Goal: Check status: Check status

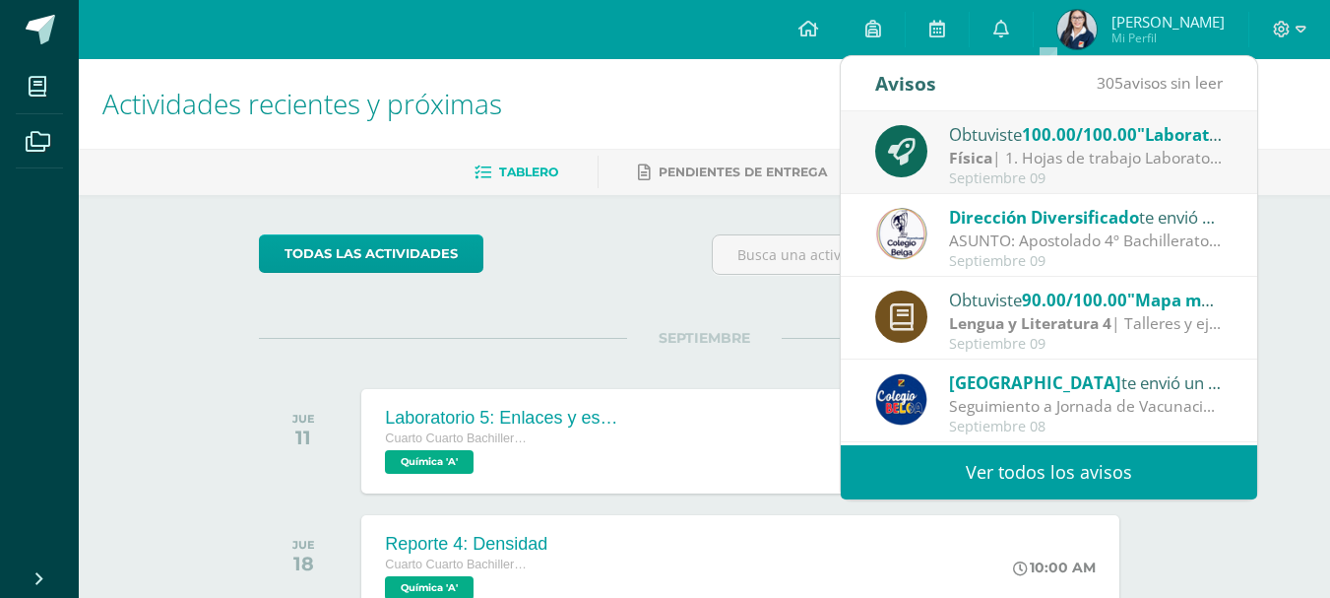
click at [1020, 172] on div "Septiembre 09" at bounding box center [1086, 178] width 274 height 17
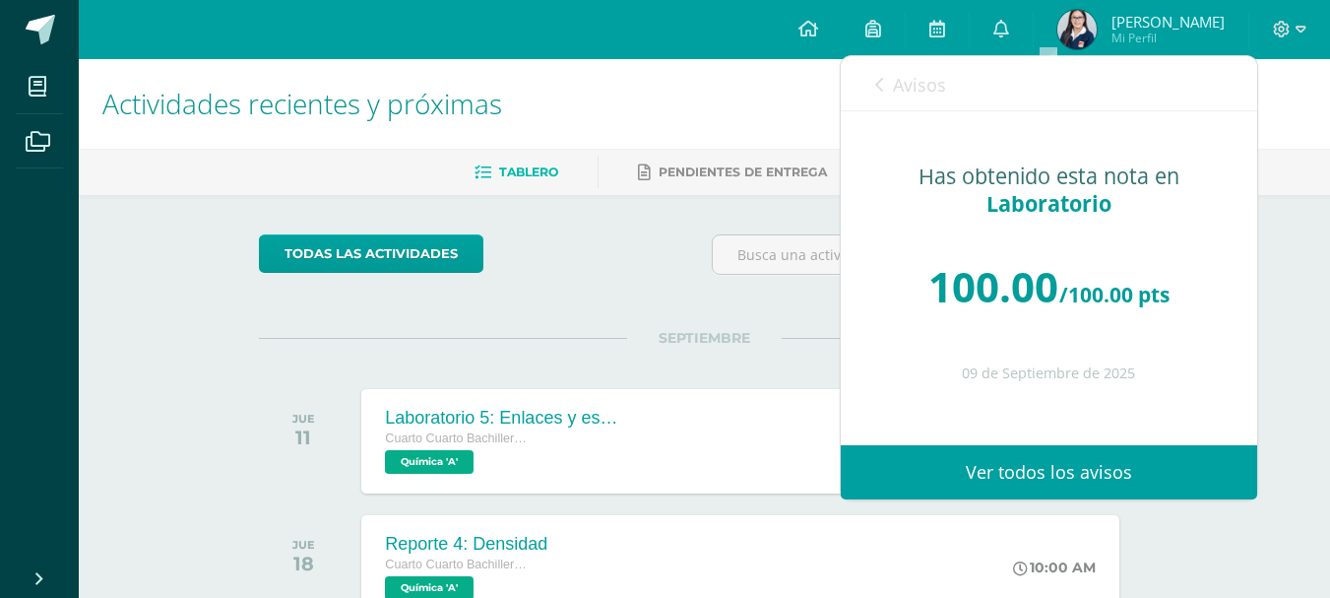
click at [912, 90] on span "Avisos" at bounding box center [919, 85] width 53 height 24
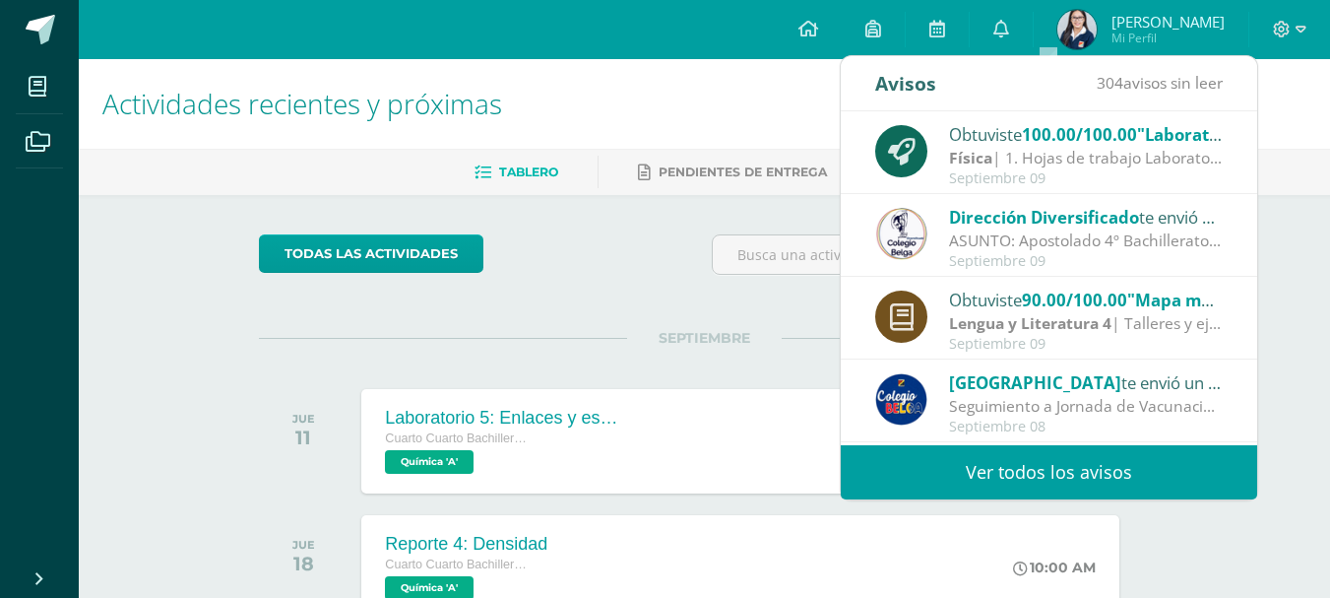
click at [1097, 30] on img at bounding box center [1077, 29] width 39 height 39
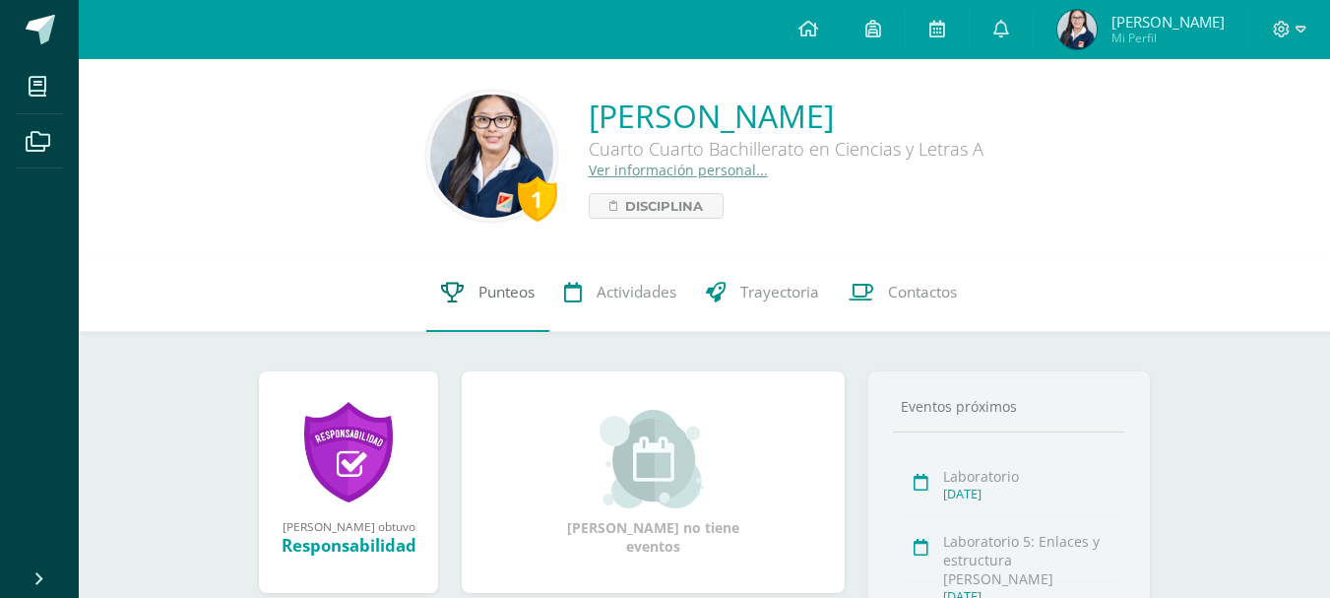
click at [509, 286] on span "Punteos" at bounding box center [507, 292] width 56 height 21
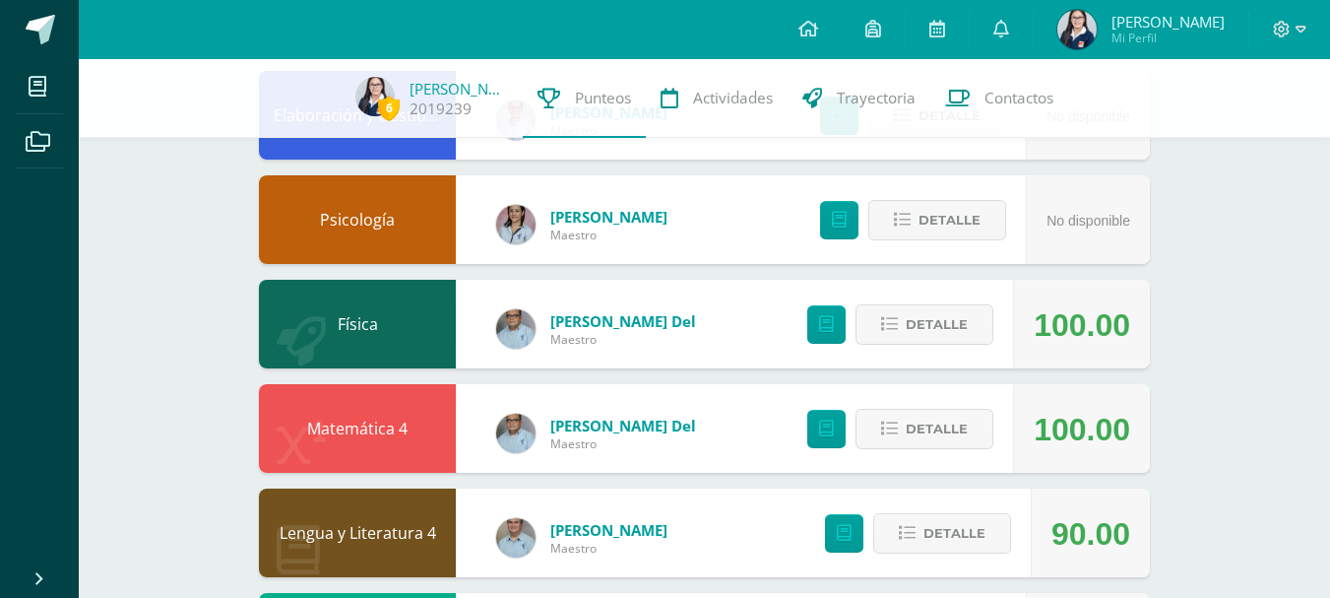
scroll to position [591, 0]
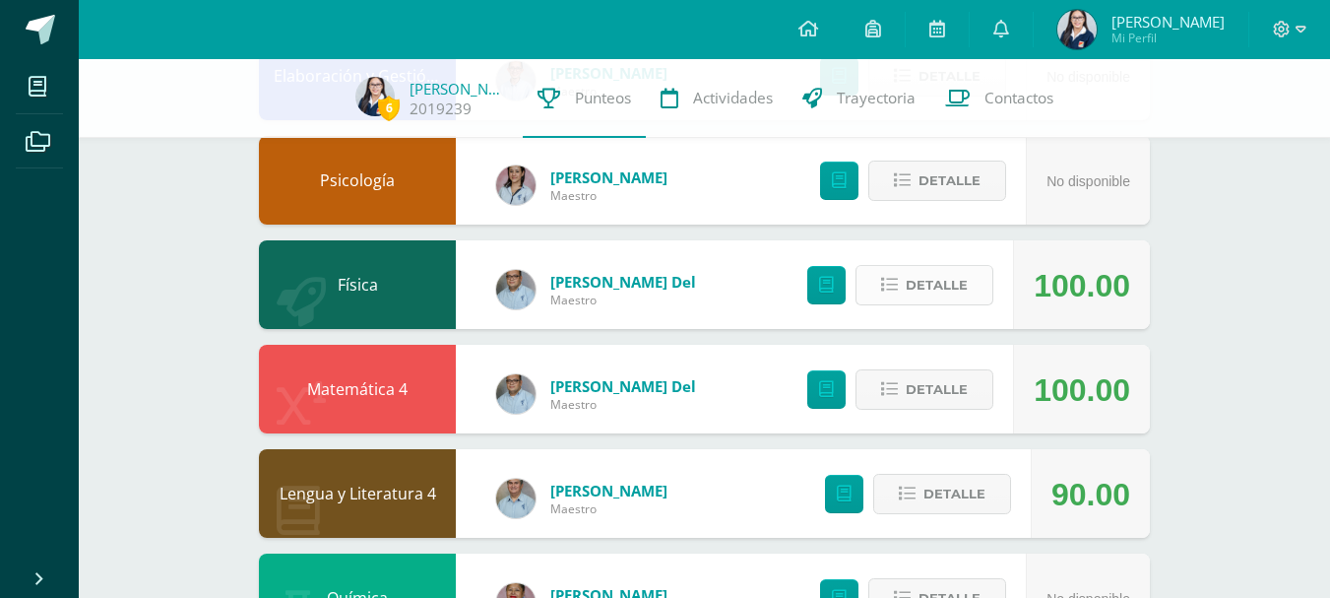
click at [955, 275] on span "Detalle" at bounding box center [937, 285] width 62 height 36
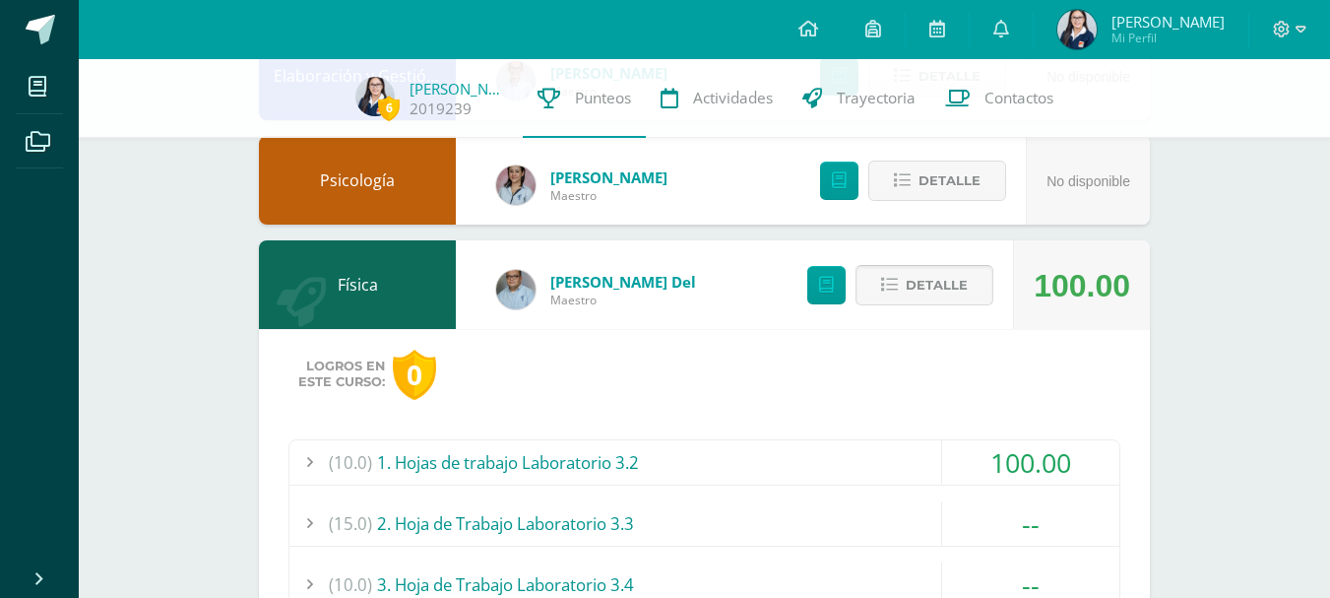
click at [956, 285] on span "Detalle" at bounding box center [937, 285] width 62 height 36
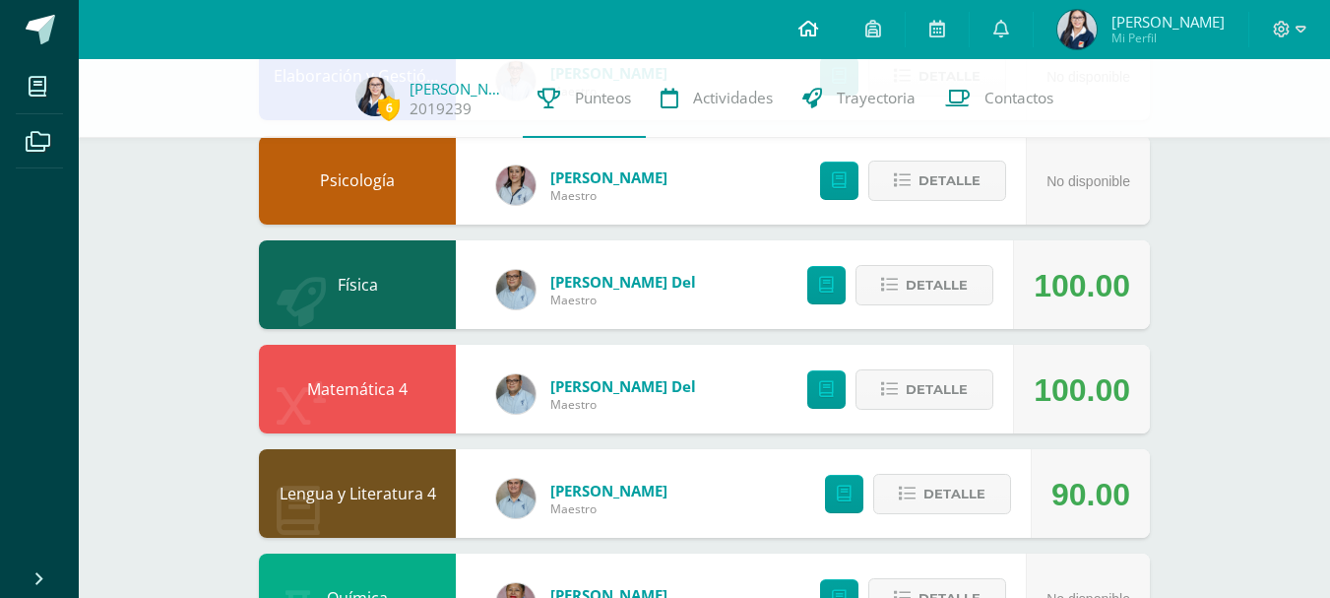
click at [818, 21] on icon at bounding box center [809, 29] width 20 height 18
